Goal: Information Seeking & Learning: Learn about a topic

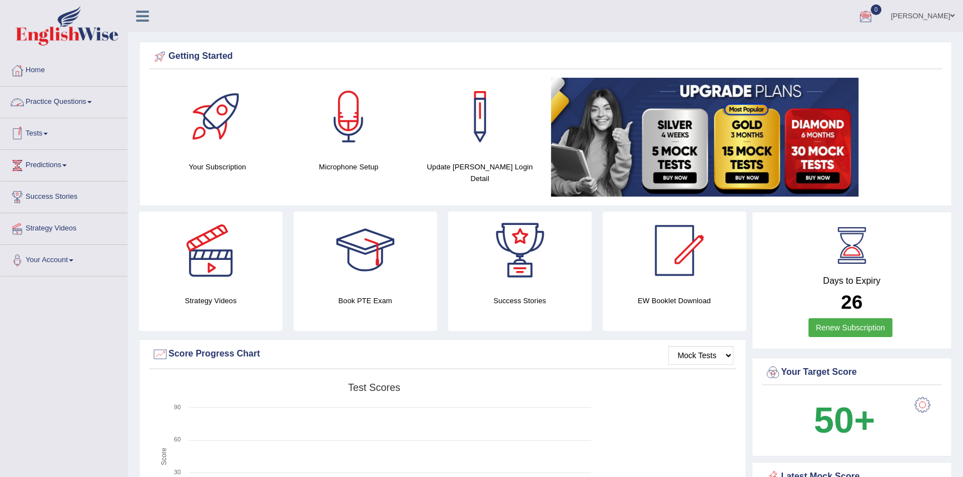
click at [87, 102] on link "Practice Questions" at bounding box center [64, 101] width 127 height 28
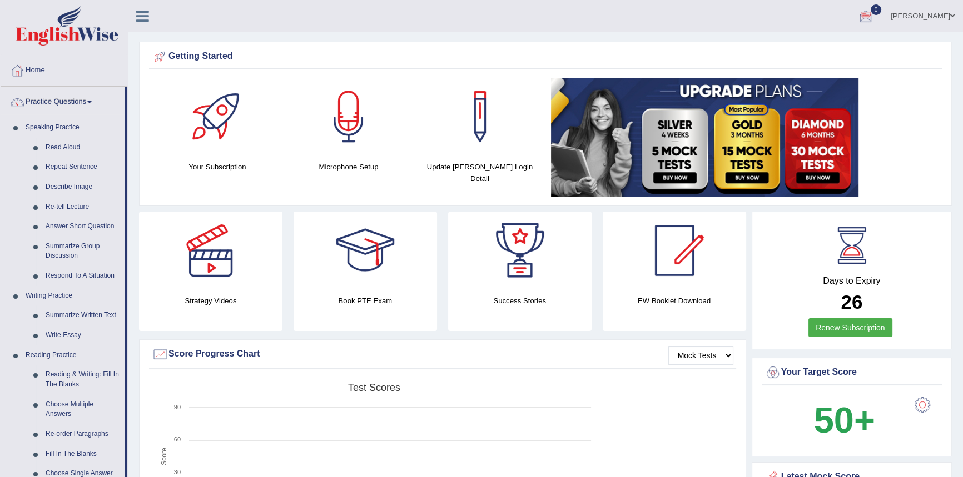
click at [573, 394] on rect at bounding box center [374, 464] width 445 height 172
click at [516, 297] on h4 "Success Stories" at bounding box center [519, 301] width 143 height 12
click at [521, 302] on h4 "Success Stories" at bounding box center [519, 301] width 143 height 12
click at [503, 230] on div at bounding box center [520, 251] width 78 height 78
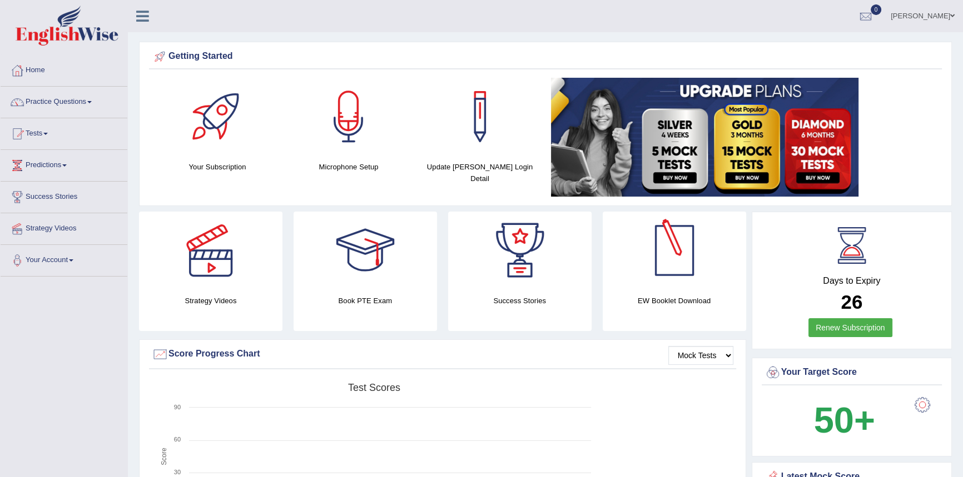
click at [684, 267] on div at bounding box center [674, 251] width 78 height 78
click at [664, 267] on div at bounding box center [674, 251] width 78 height 78
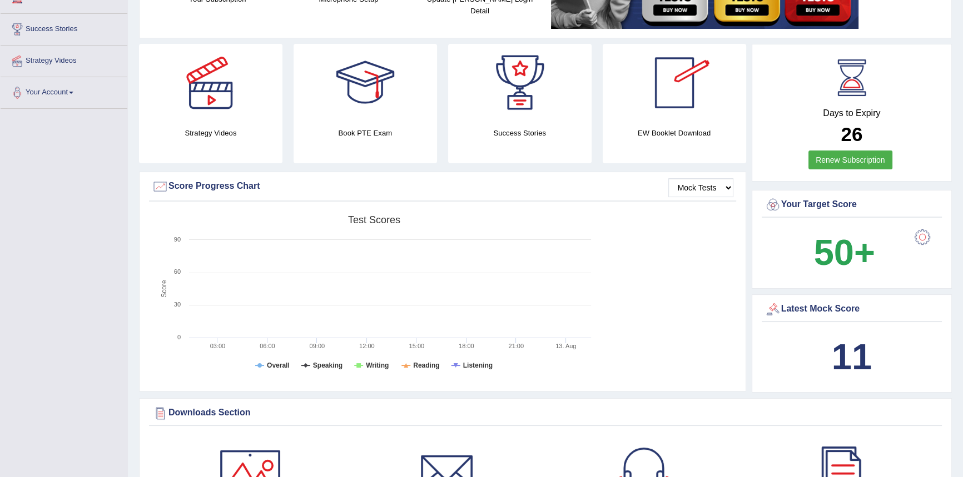
scroll to position [337, 0]
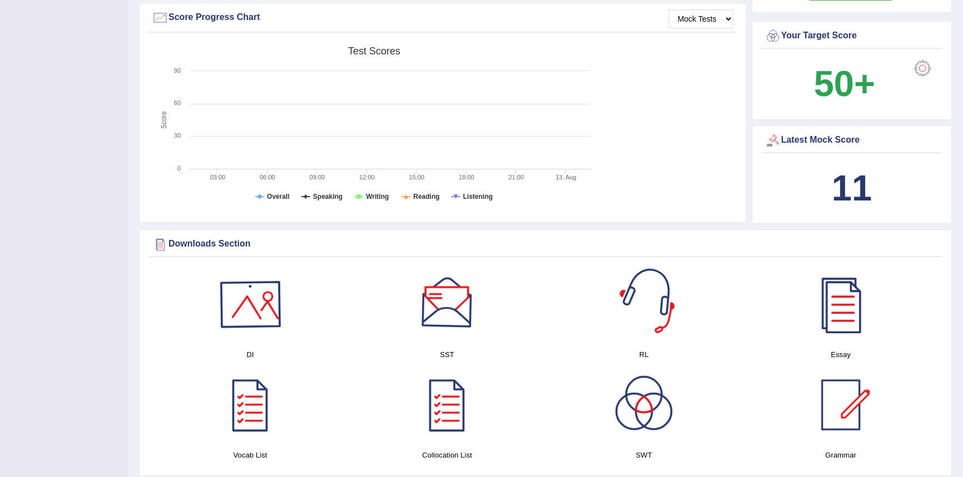
click at [258, 300] on div at bounding box center [250, 305] width 78 height 78
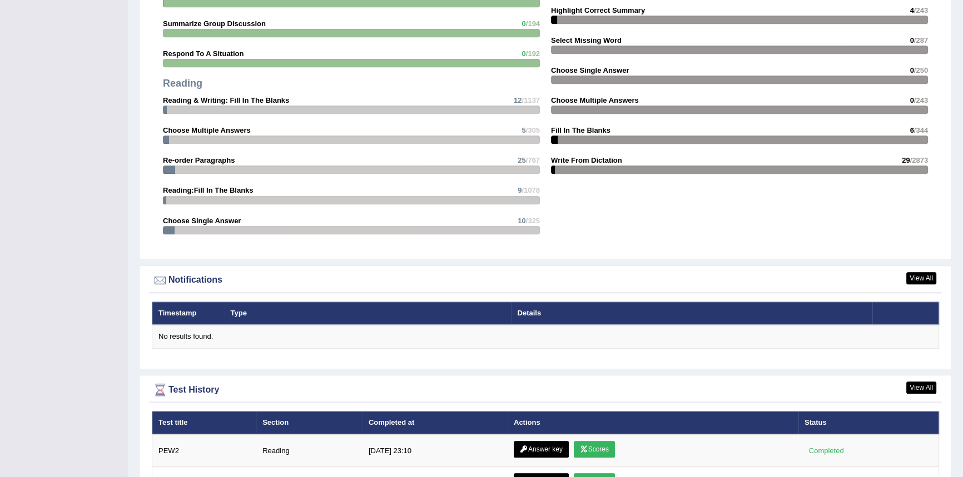
scroll to position [1263, 0]
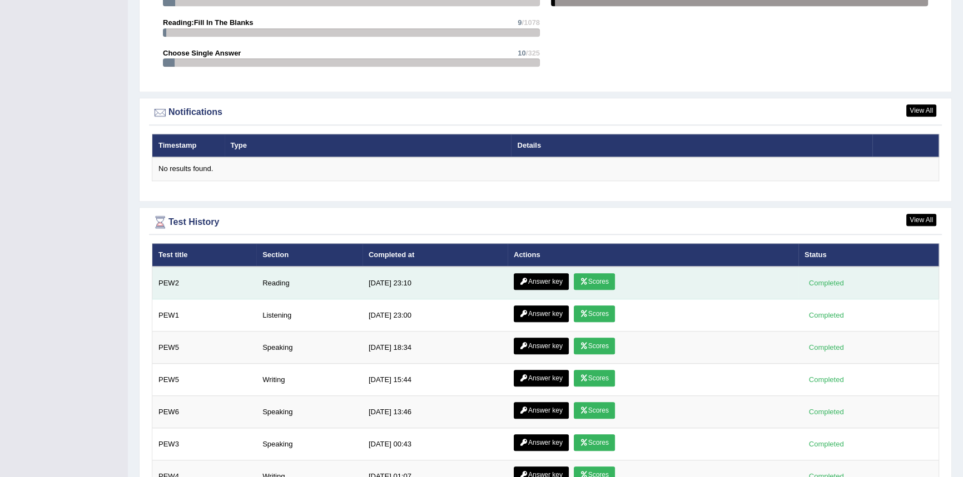
click at [551, 280] on link "Answer key" at bounding box center [541, 281] width 55 height 17
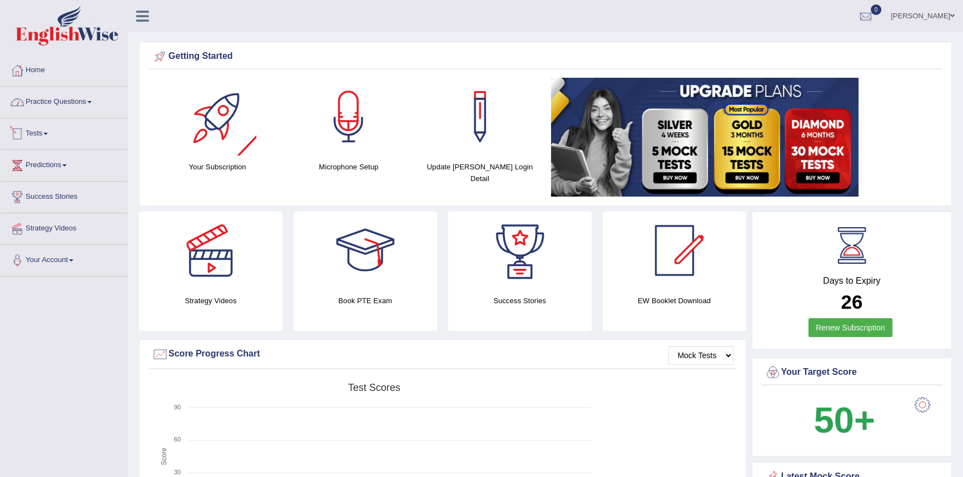
click at [67, 107] on link "Practice Questions" at bounding box center [64, 101] width 127 height 28
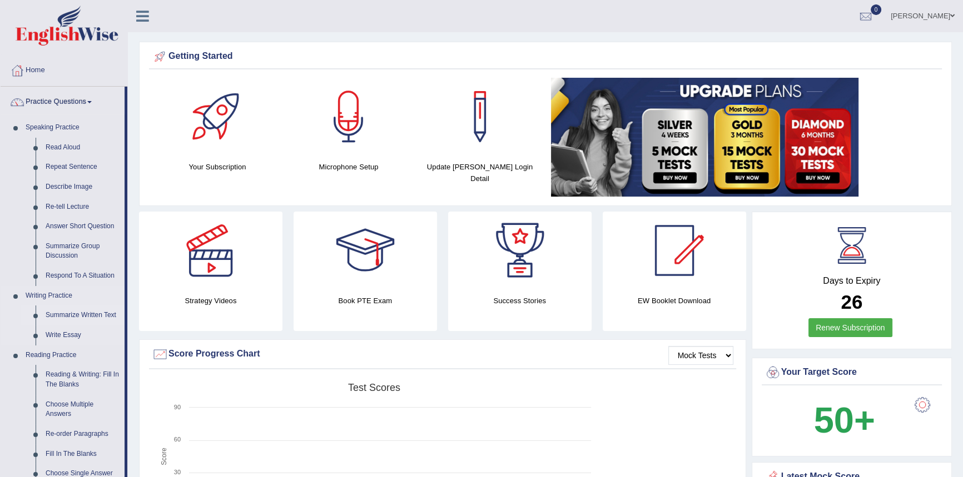
scroll to position [84, 0]
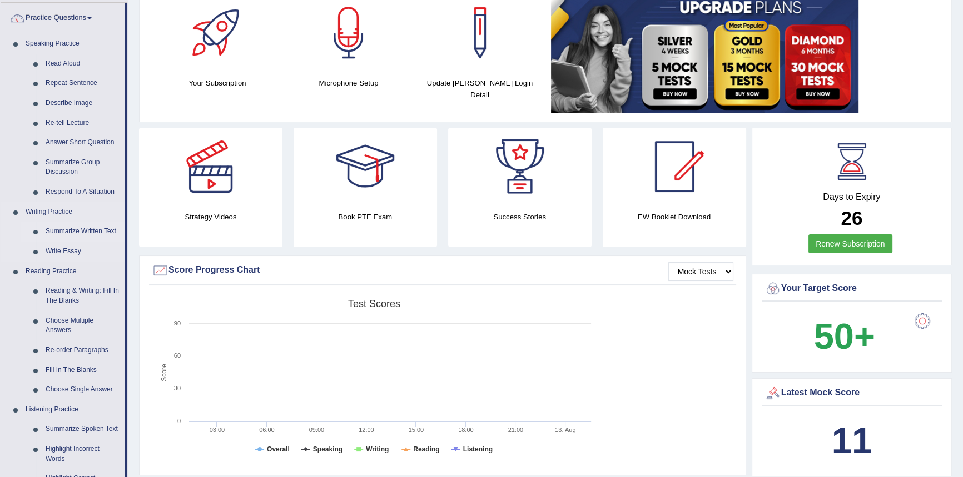
click at [86, 231] on link "Summarize Written Text" at bounding box center [83, 232] width 84 height 20
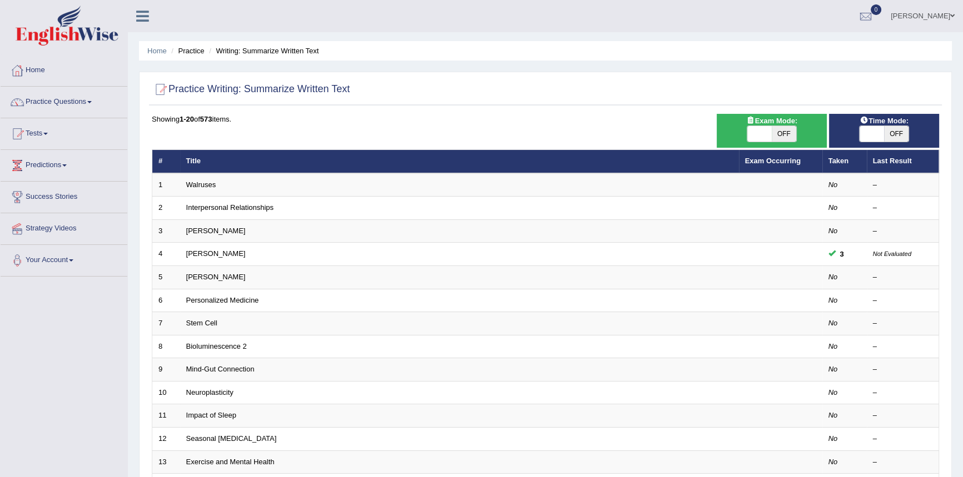
click at [760, 131] on span at bounding box center [759, 134] width 24 height 16
checkbox input "true"
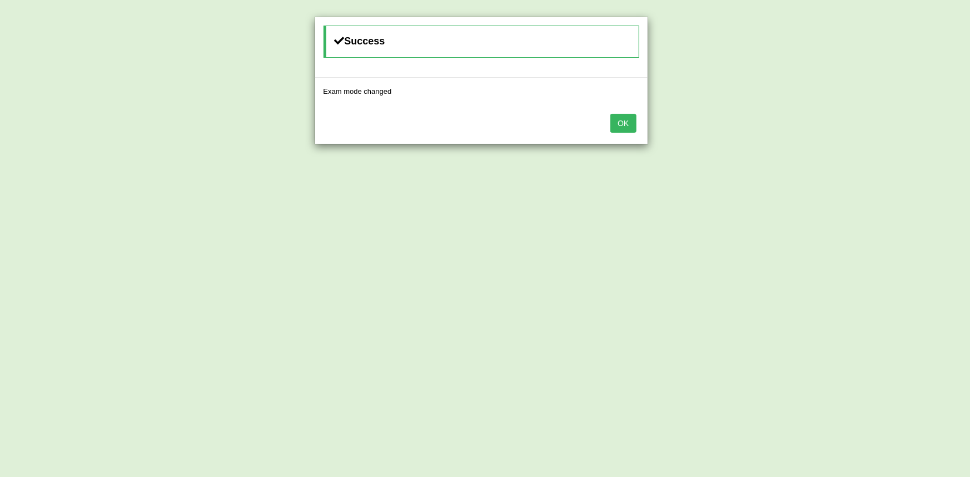
click at [640, 127] on div "OK" at bounding box center [481, 124] width 332 height 39
click at [623, 126] on button "OK" at bounding box center [623, 123] width 26 height 19
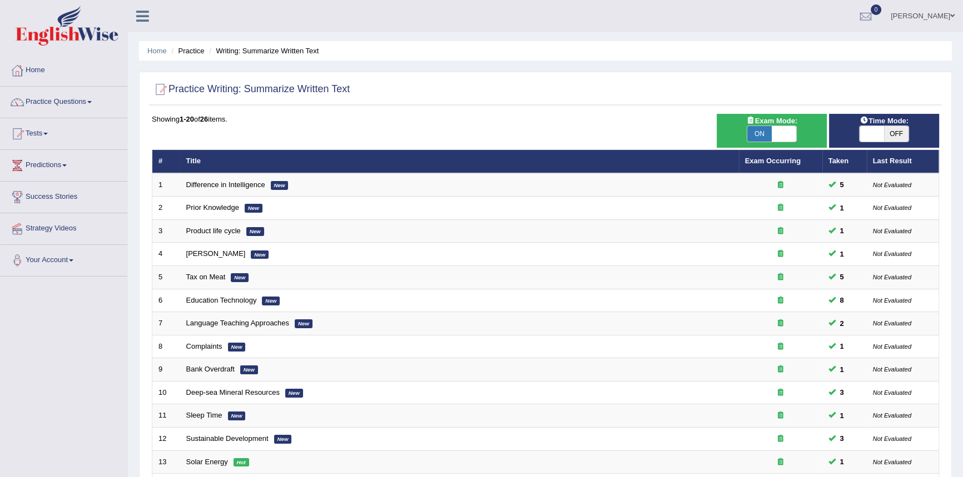
click at [866, 133] on span at bounding box center [871, 134] width 24 height 16
checkbox input "true"
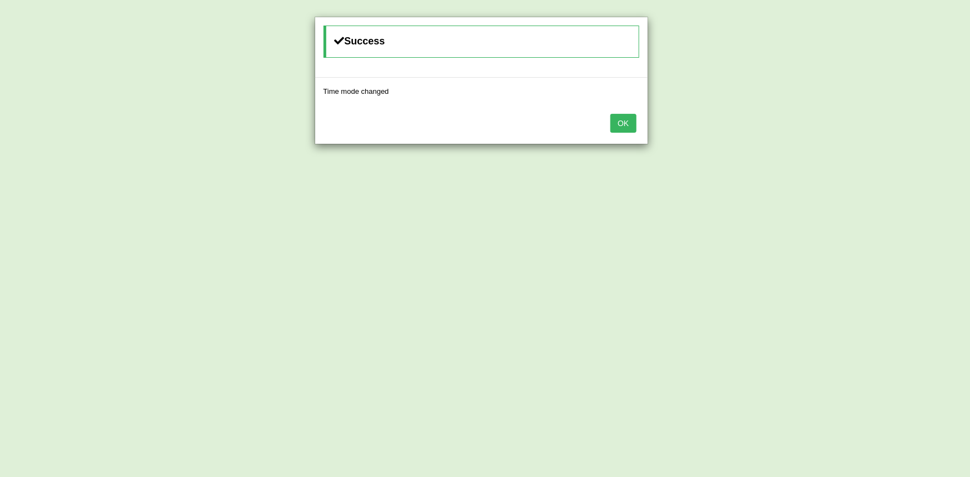
click at [625, 122] on button "OK" at bounding box center [623, 123] width 26 height 19
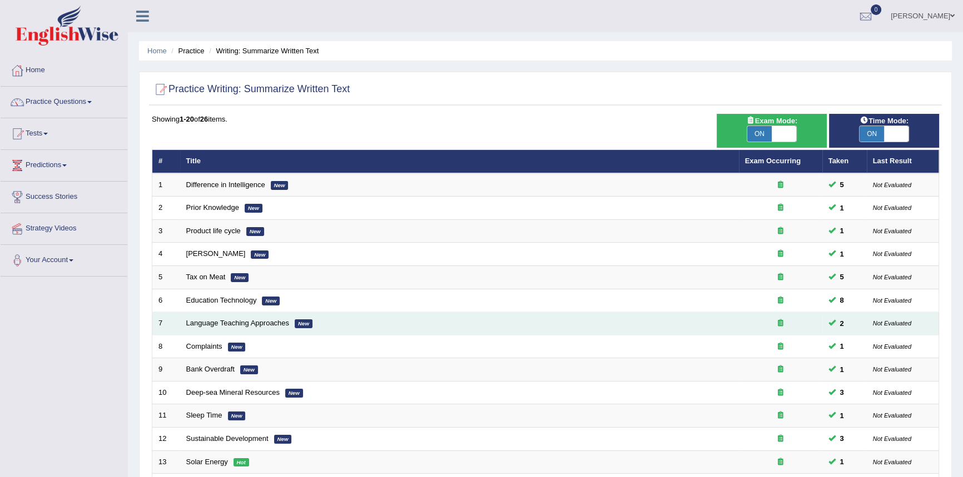
scroll to position [257, 0]
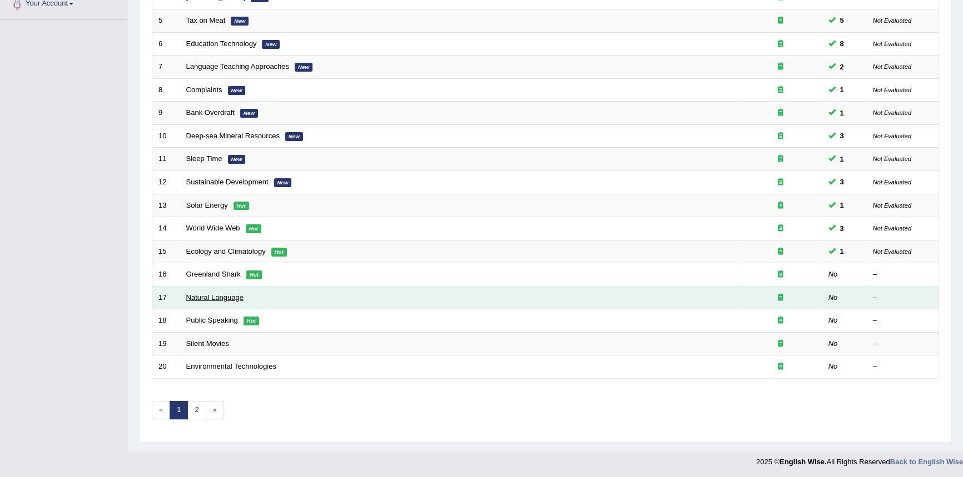
click at [222, 296] on link "Natural Language" at bounding box center [214, 298] width 57 height 8
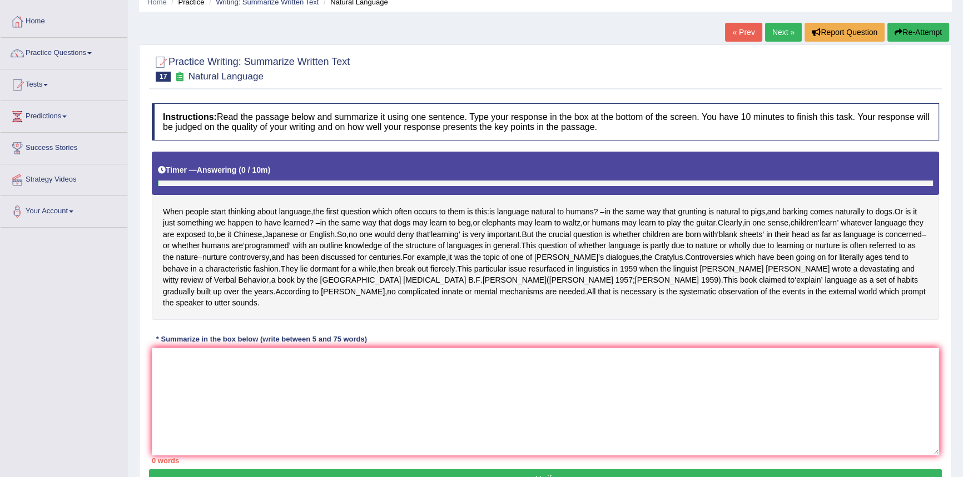
scroll to position [84, 0]
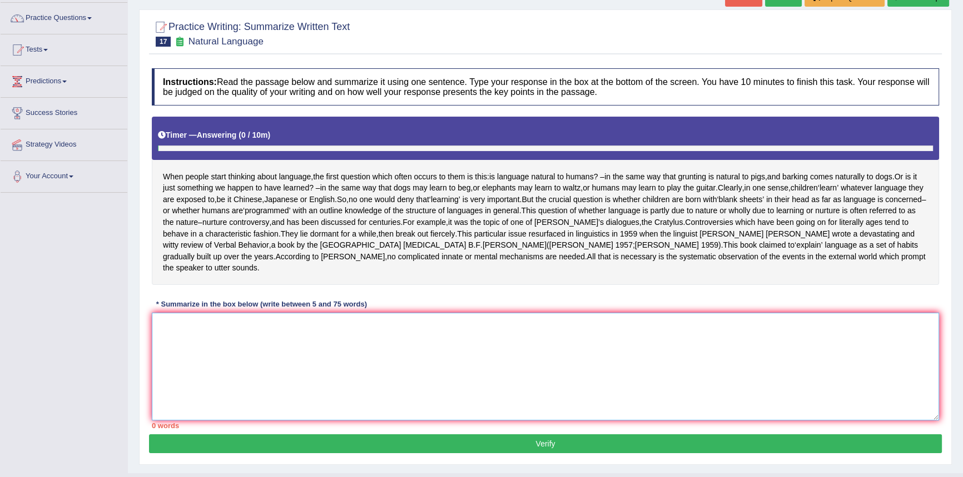
click at [417, 355] on textarea at bounding box center [545, 367] width 787 height 108
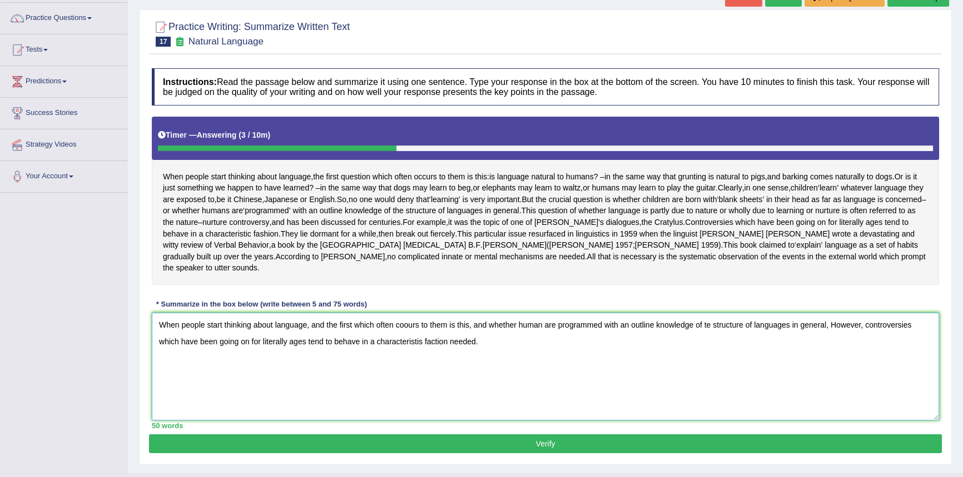
type textarea "When people start thinking about language, and the first which often coours to …"
click at [563, 454] on button "Verify" at bounding box center [545, 444] width 793 height 19
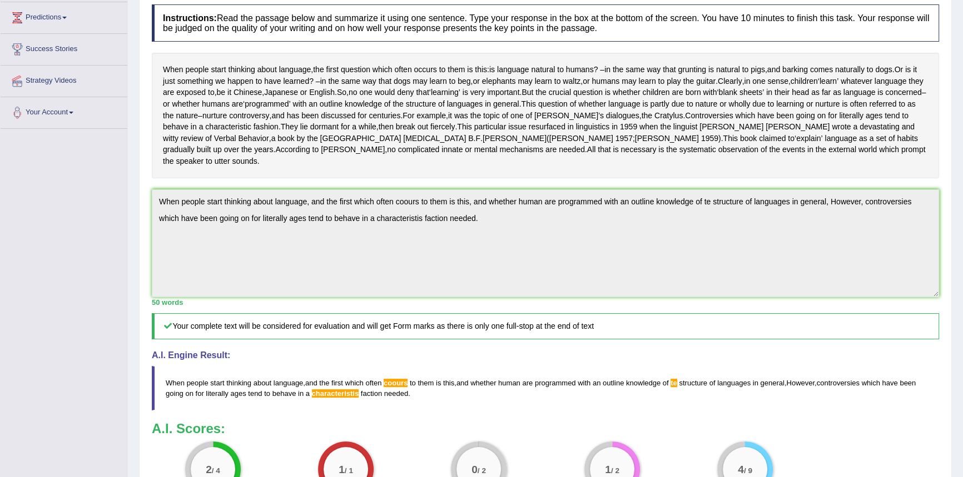
scroll to position [168, 0]
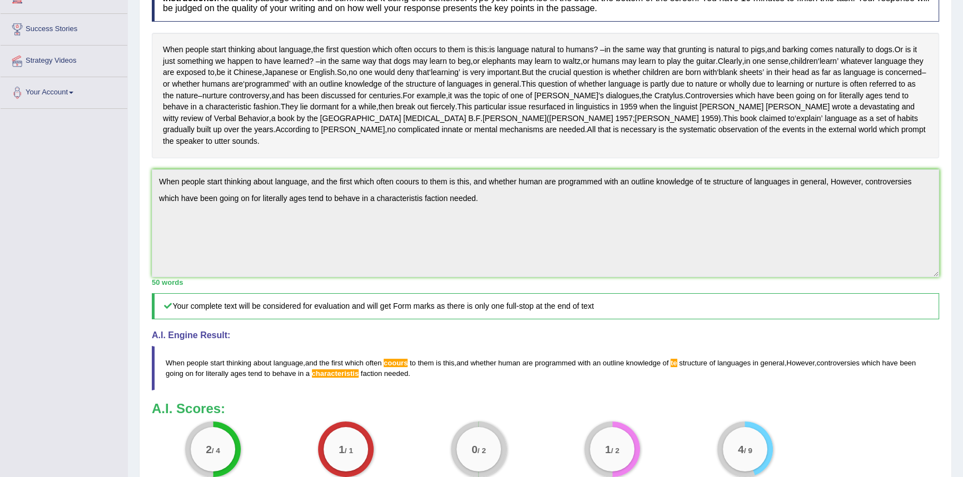
click at [127, 202] on div "Toggle navigation Home Practice Questions Speaking Practice Read Aloud Repeat S…" at bounding box center [481, 244] width 963 height 825
click at [137, 178] on div "Home Practice Writing: Summarize Written Text Natural Language « Prev Next » Re…" at bounding box center [545, 233] width 835 height 803
drag, startPoint x: 218, startPoint y: 217, endPoint x: 583, endPoint y: 392, distance: 405.3
click at [688, 443] on div "A.I. Scores: 2 / 4 Content 1 / 1 Form 0 / 2 Grammar 1 / 2 Vocabulary 4 / 9 Total" at bounding box center [545, 448] width 787 height 92
drag, startPoint x: 432, startPoint y: 395, endPoint x: 245, endPoint y: 395, distance: 187.3
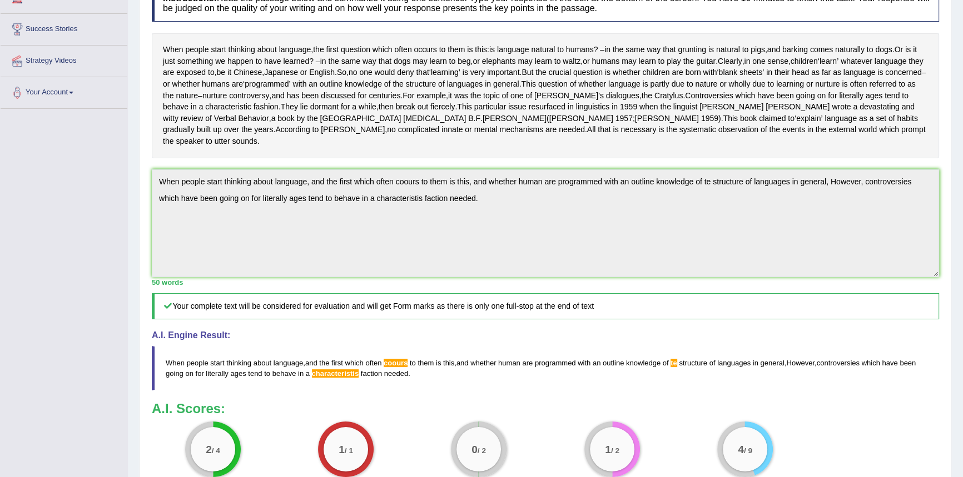
click at [155, 371] on blockquote "When people start thinking about language , and the first which often coours to…" at bounding box center [545, 368] width 787 height 44
drag, startPoint x: 431, startPoint y: 397, endPoint x: 399, endPoint y: 394, distance: 32.4
click at [393, 391] on blockquote "When people start thinking about language , and the first which often coours to…" at bounding box center [545, 368] width 787 height 44
drag, startPoint x: 409, startPoint y: 395, endPoint x: 210, endPoint y: 357, distance: 202.5
click at [218, 357] on div "A.I. Engine Result: When people start thinking about language , and the first w…" at bounding box center [545, 361] width 787 height 60
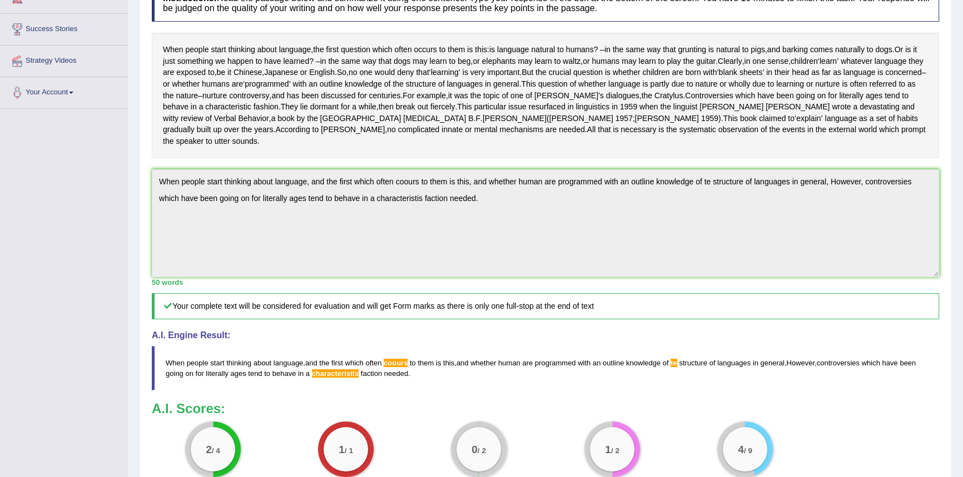
drag, startPoint x: 170, startPoint y: 382, endPoint x: 513, endPoint y: 404, distance: 343.6
click at [505, 391] on blockquote "When people start thinking about language , and the first which often coours to…" at bounding box center [545, 368] width 787 height 44
click at [146, 197] on div "Practice Writing: Summarize Written Text 17 Natural Language Instructions: Read…" at bounding box center [545, 276] width 813 height 701
click at [127, 205] on div "Toggle navigation Home Practice Questions Speaking Practice Read Aloud Repeat S…" at bounding box center [481, 244] width 963 height 825
click at [63, 3] on div "Copy" at bounding box center [70, 9] width 30 height 17
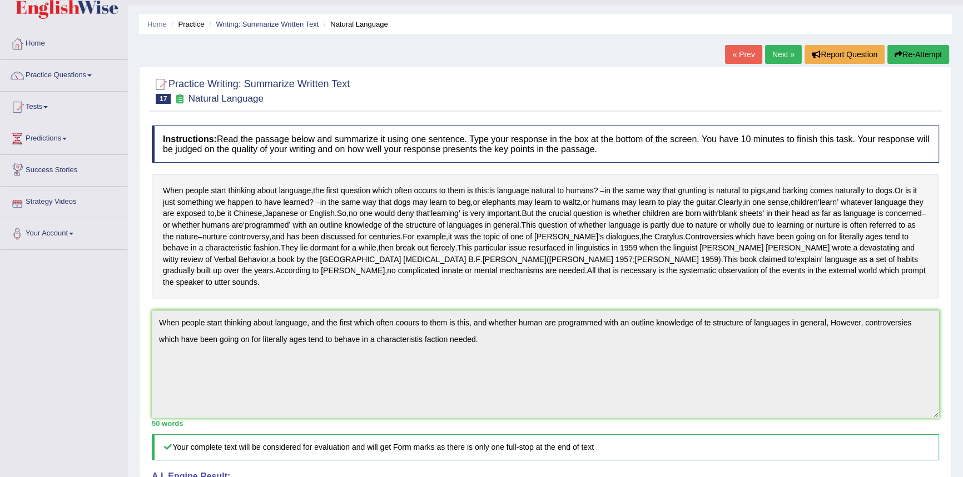
scroll to position [0, 0]
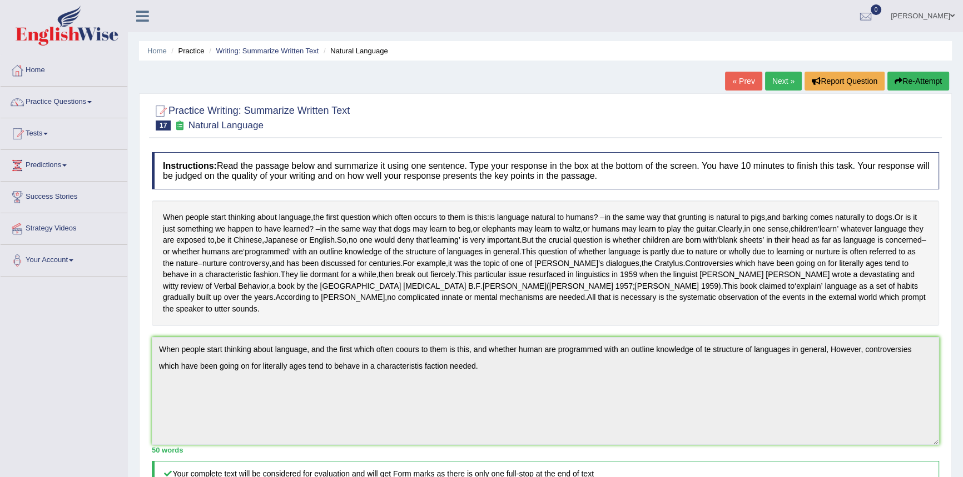
click at [896, 76] on button "Re-Attempt" at bounding box center [918, 81] width 62 height 19
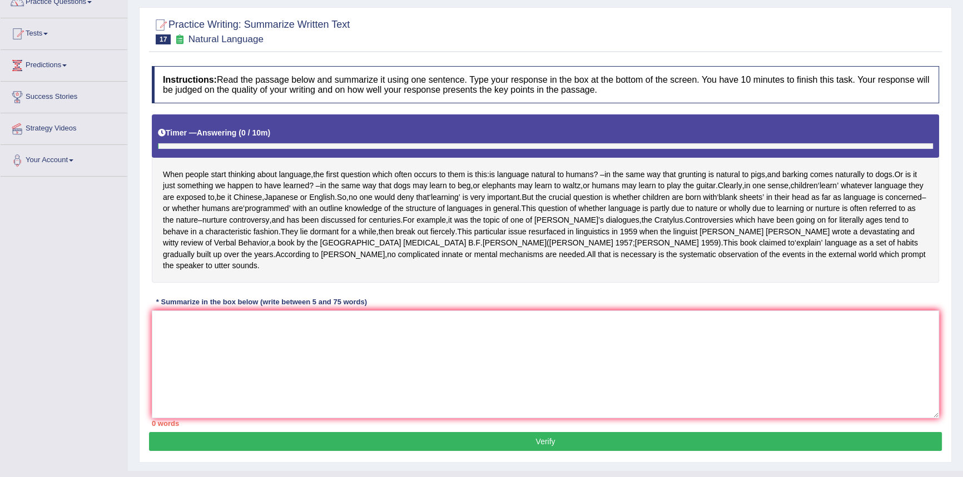
scroll to position [100, 0]
paste textarea "Dear [PERSON_NAME], I’ve completed my self-evaluation for the 2025 performance …"
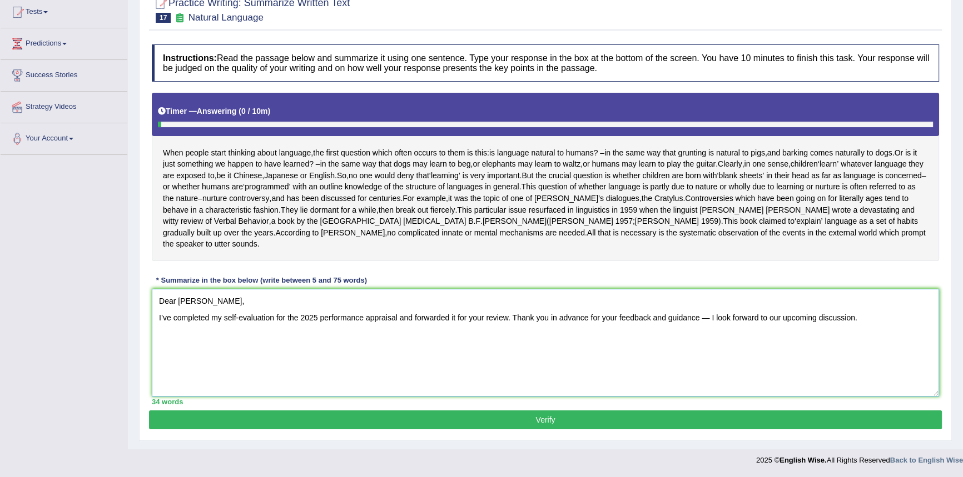
scroll to position [144, 0]
click at [710, 321] on textarea "Dear [PERSON_NAME], I’ve completed my self-evaluation for the 2025 performance …" at bounding box center [545, 343] width 787 height 108
drag, startPoint x: 854, startPoint y: 322, endPoint x: 0, endPoint y: 316, distance: 853.8
click at [0, 316] on div "Toggle navigation Home Practice Questions Speaking Practice Read Aloud Repeat S…" at bounding box center [481, 175] width 963 height 594
type textarea "Dear [PERSON_NAME],"
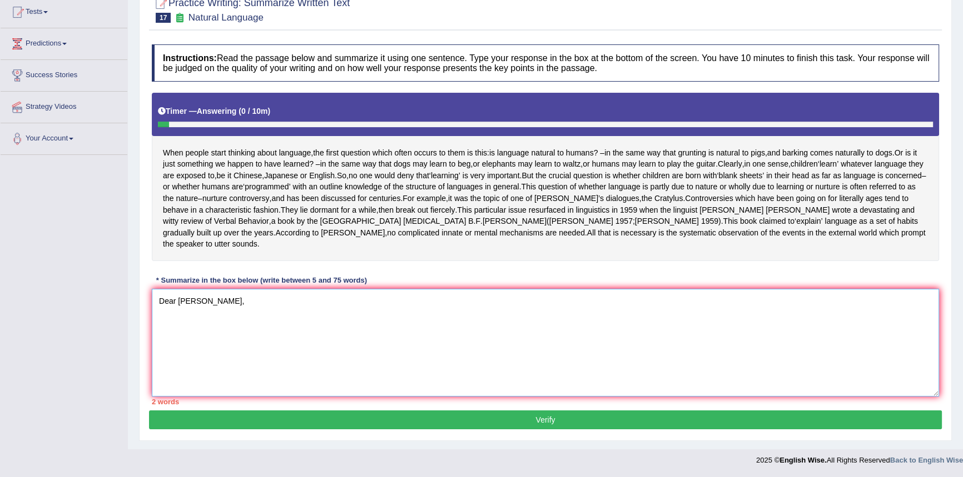
drag, startPoint x: 135, startPoint y: 295, endPoint x: 0, endPoint y: 295, distance: 134.5
click at [0, 295] on div "Toggle navigation Home Practice Questions Speaking Practice Read Aloud Repeat S…" at bounding box center [481, 175] width 963 height 594
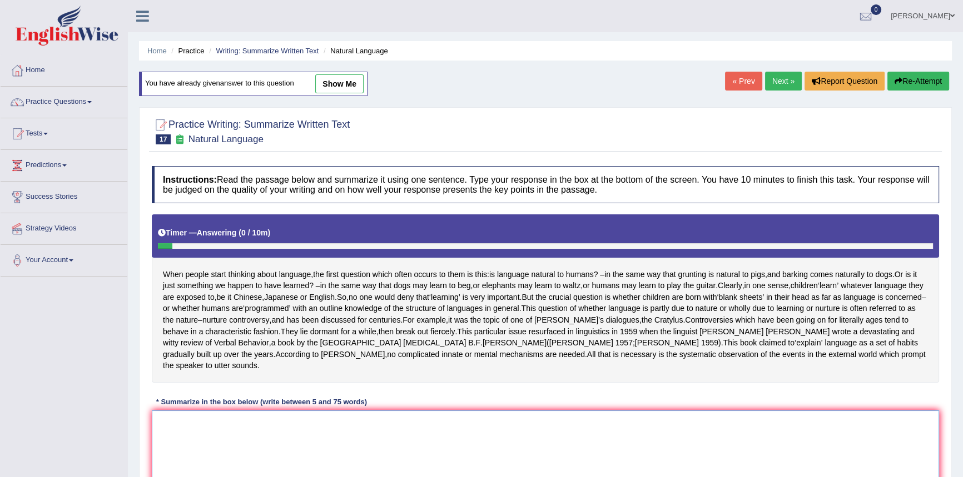
scroll to position [0, 0]
click at [316, 84] on span "show me" at bounding box center [328, 83] width 69 height 8
click at [327, 83] on link "show me" at bounding box center [339, 83] width 48 height 19
type textarea "When people start thinking about language, and the first which often coours to …"
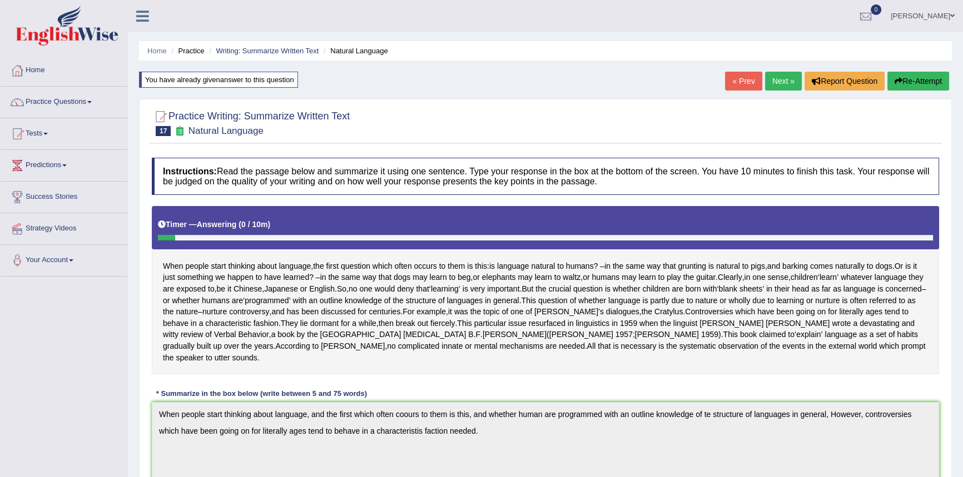
click at [909, 76] on button "Re-Attempt" at bounding box center [918, 81] width 62 height 19
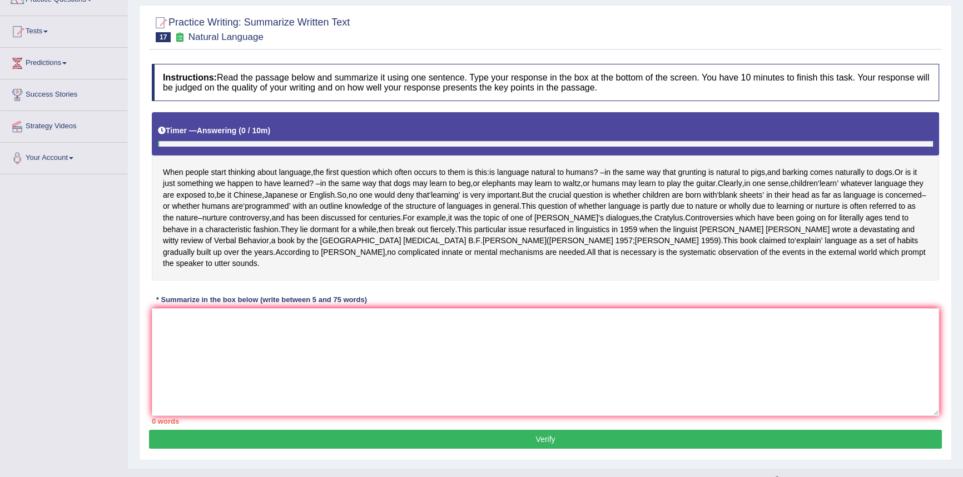
scroll to position [127, 0]
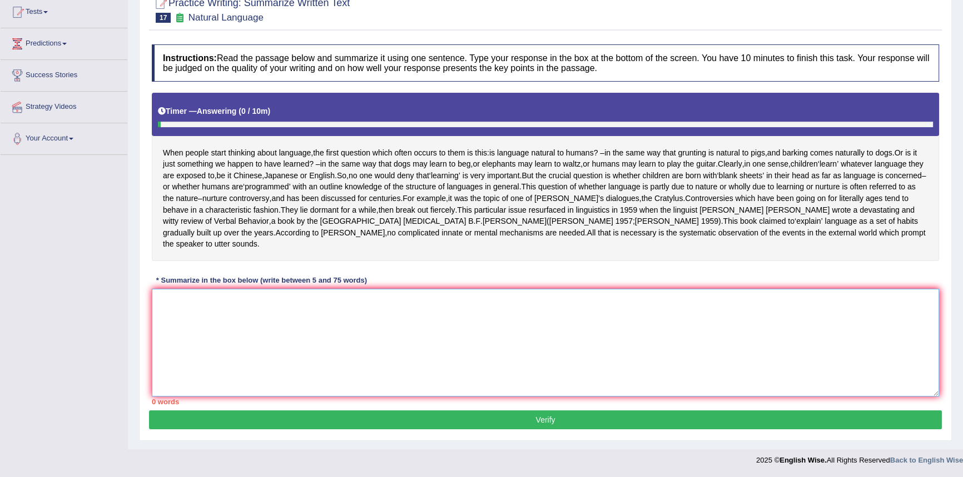
paste textarea "When people start thinking about language, and the first which often coours to …"
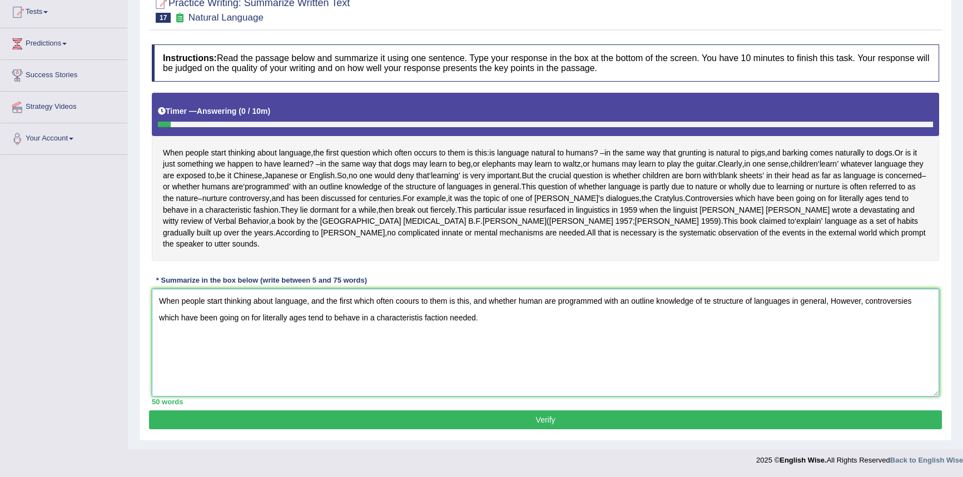
click at [408, 319] on textarea "When people start thinking about language, and the first which often coours to …" at bounding box center [545, 343] width 787 height 108
click at [709, 321] on textarea "When people start thinking about language, and the first which often occurs to …" at bounding box center [545, 343] width 787 height 108
click at [422, 336] on textarea "When people start thinking about language, and the first which often occurs to …" at bounding box center [545, 343] width 787 height 108
type textarea "When people start thinking about language, and the first which often occurs to …"
click at [538, 430] on button "Verify" at bounding box center [545, 420] width 793 height 19
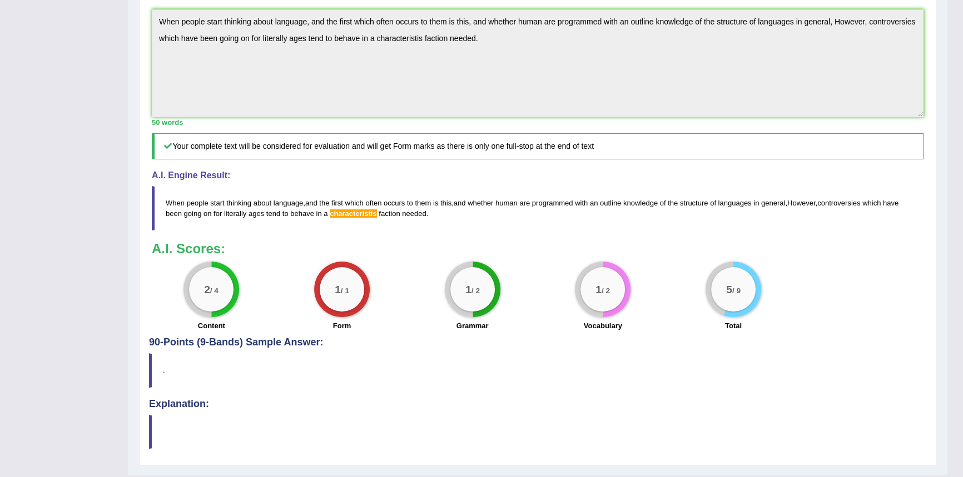
scroll to position [381, 0]
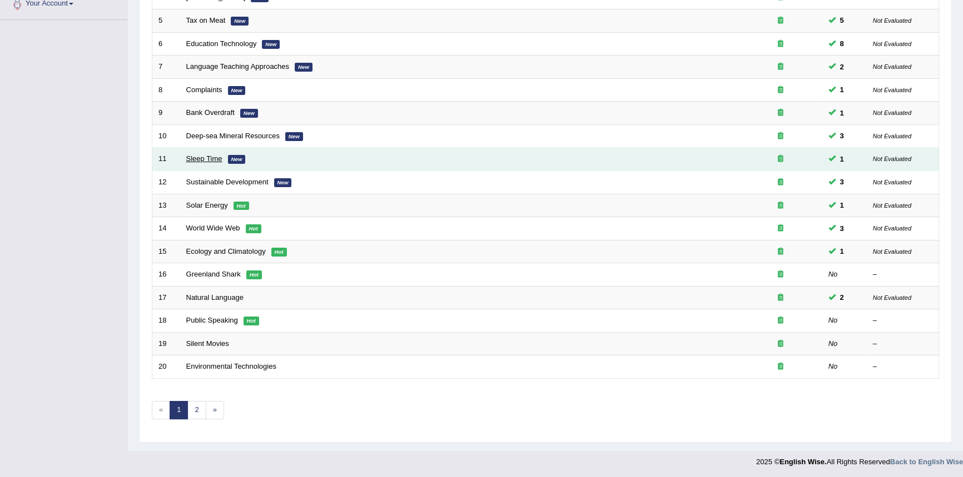
click at [213, 159] on link "Sleep Time" at bounding box center [204, 159] width 36 height 8
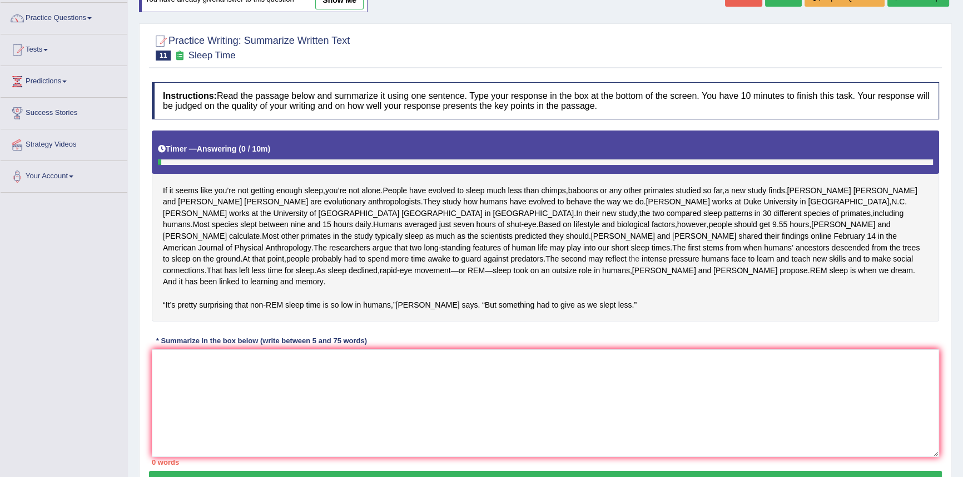
scroll to position [156, 0]
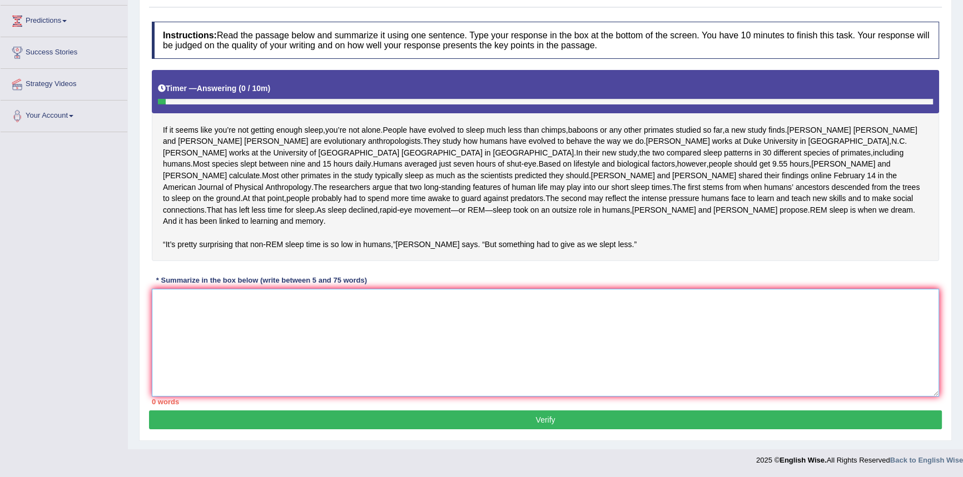
drag, startPoint x: 295, startPoint y: 331, endPoint x: 467, endPoint y: 368, distance: 176.3
click at [467, 368] on textarea at bounding box center [545, 343] width 787 height 108
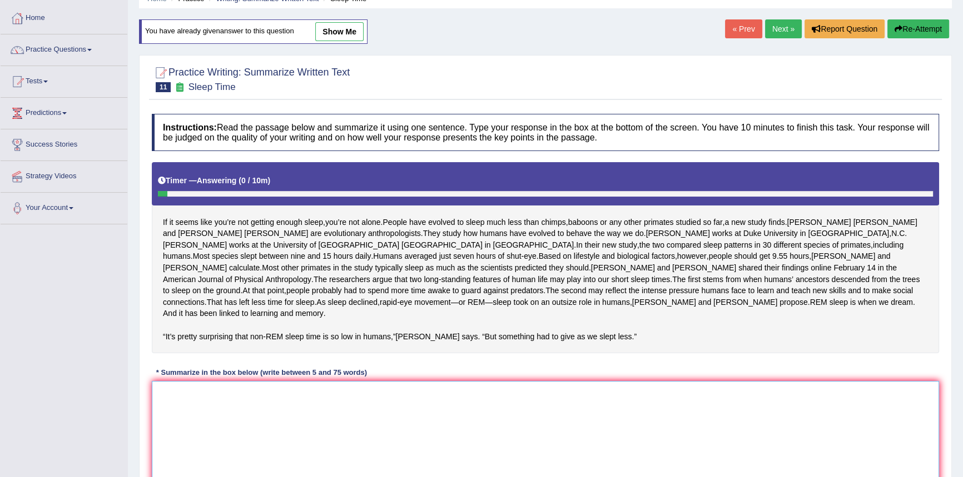
scroll to position [0, 0]
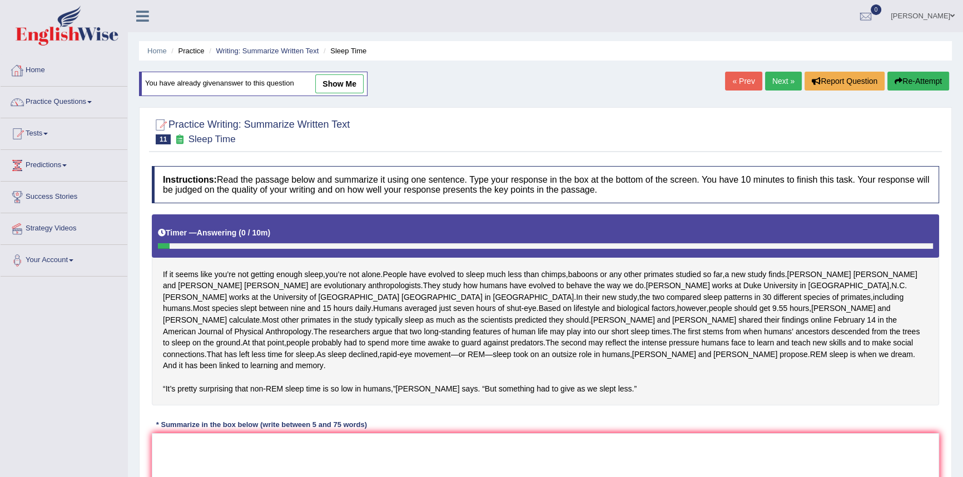
click at [44, 75] on link "Home" at bounding box center [64, 69] width 127 height 28
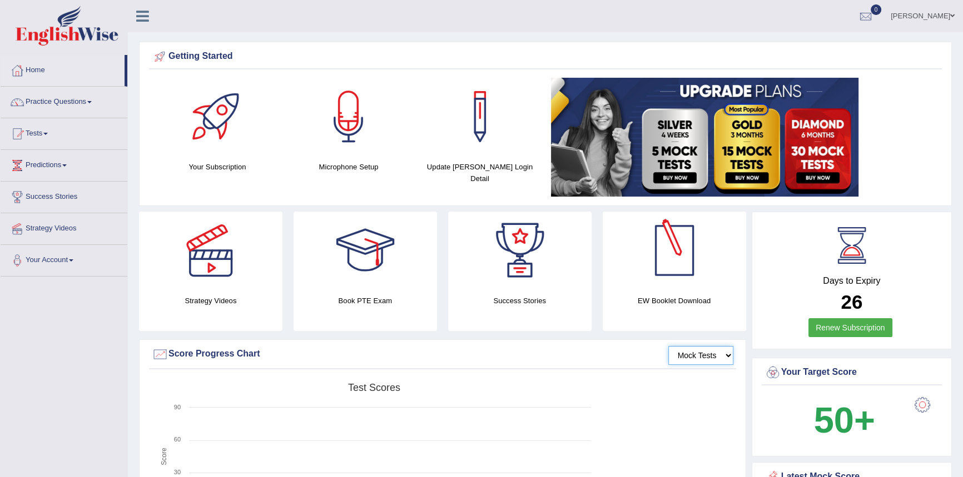
click at [692, 350] on select "Mock Tests" at bounding box center [700, 355] width 65 height 19
click at [668, 346] on select "Mock Tests" at bounding box center [700, 355] width 65 height 19
click at [712, 362] on select "Mock Tests" at bounding box center [700, 355] width 65 height 19
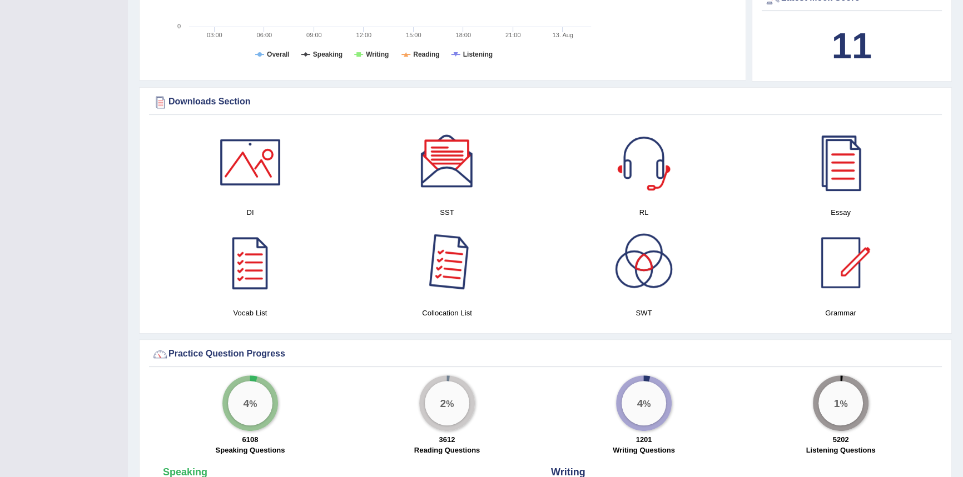
scroll to position [505, 0]
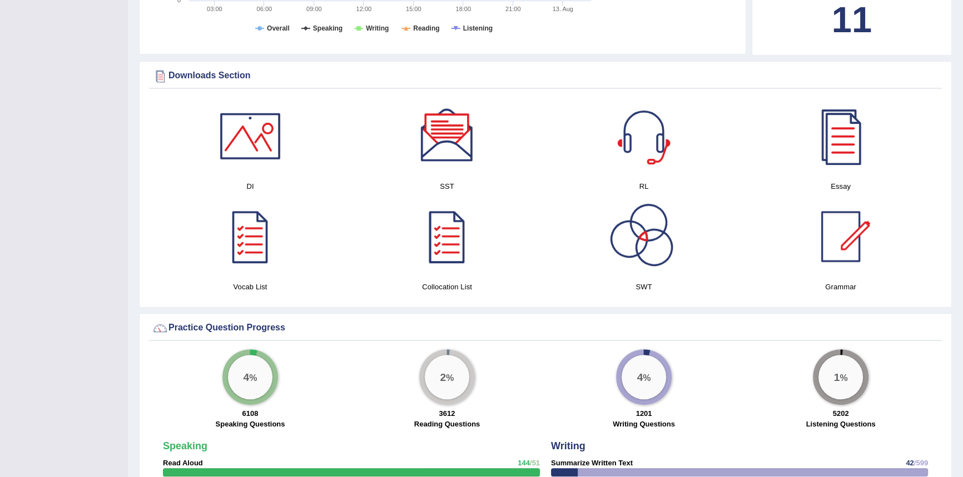
click at [626, 240] on div at bounding box center [644, 237] width 78 height 78
click at [455, 230] on div at bounding box center [447, 237] width 78 height 78
click at [850, 242] on div at bounding box center [841, 237] width 78 height 78
click at [250, 225] on div at bounding box center [250, 237] width 78 height 78
